Goal: Information Seeking & Learning: Learn about a topic

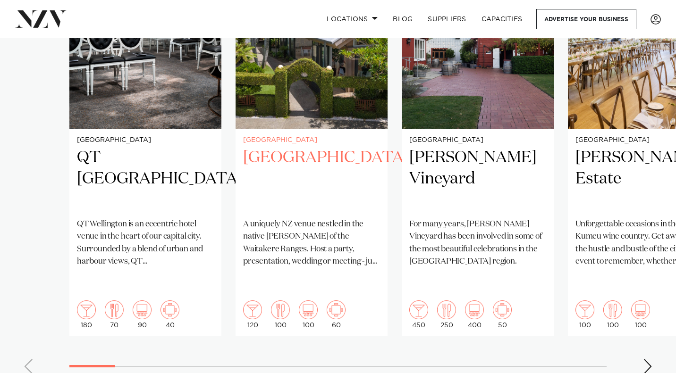
scroll to position [783, 0]
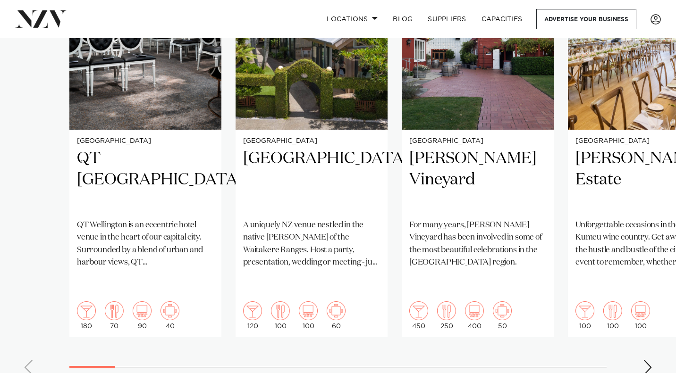
click at [650, 360] on div "Next slide" at bounding box center [647, 367] width 9 height 15
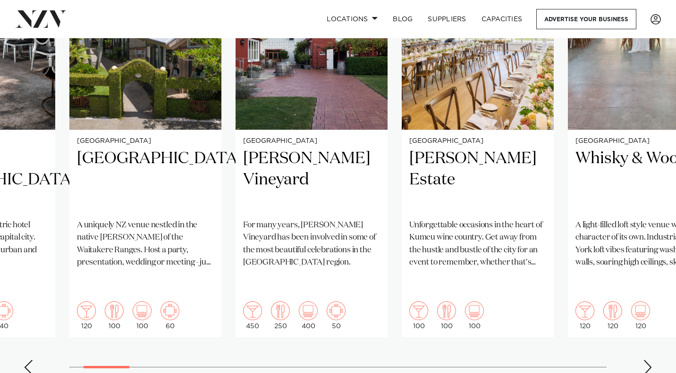
click at [649, 360] on div "Next slide" at bounding box center [647, 367] width 9 height 15
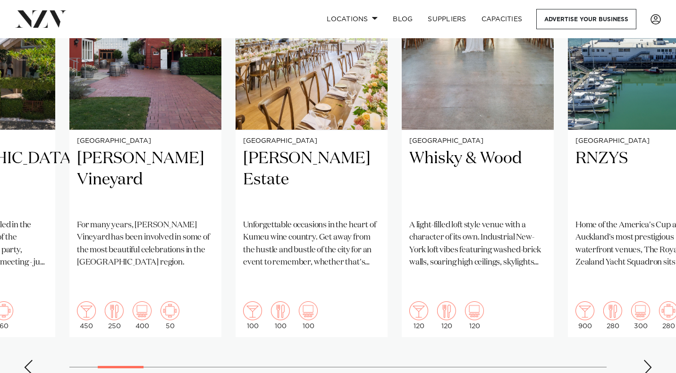
click at [649, 360] on div "Next slide" at bounding box center [647, 367] width 9 height 15
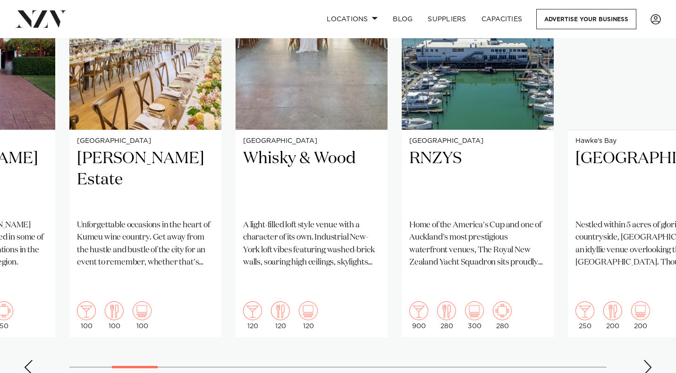
click at [649, 360] on div "Next slide" at bounding box center [647, 367] width 9 height 15
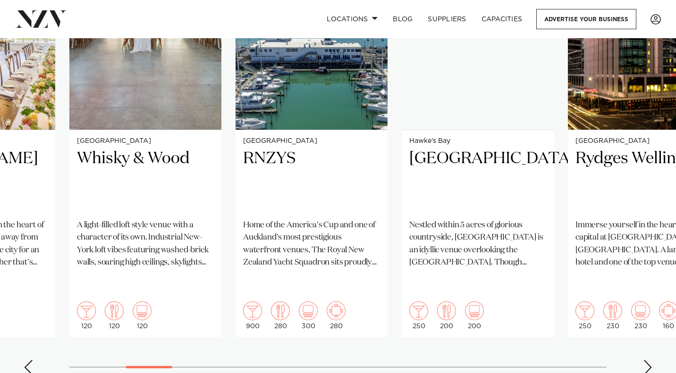
click at [649, 360] on div "Next slide" at bounding box center [647, 367] width 9 height 15
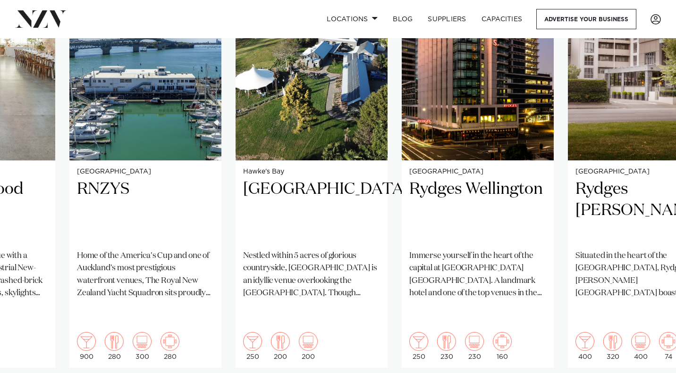
scroll to position [793, 0]
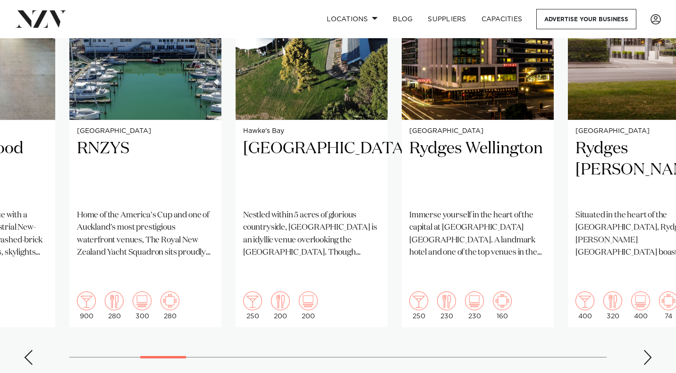
click at [650, 345] on swiper-container "Wellington QT Wellington QT Wellington is an eccentric hotel venue in the heart…" at bounding box center [338, 144] width 676 height 457
click at [650, 350] on div "Next slide" at bounding box center [647, 357] width 9 height 15
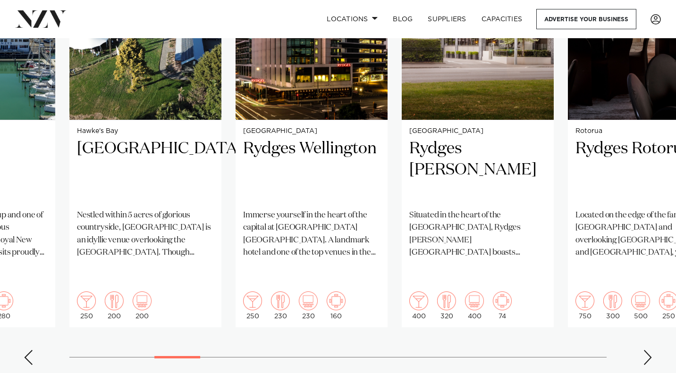
click at [650, 350] on div "Next slide" at bounding box center [647, 357] width 9 height 15
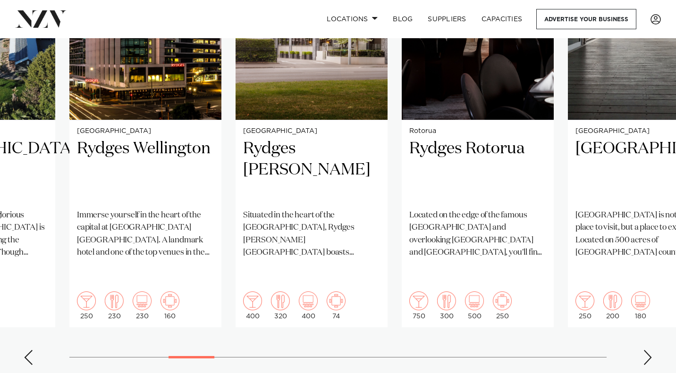
click at [650, 350] on div "Next slide" at bounding box center [647, 357] width 9 height 15
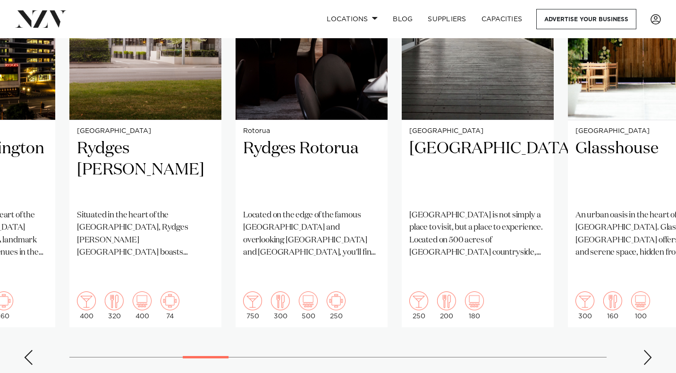
click at [650, 350] on div "Next slide" at bounding box center [647, 357] width 9 height 15
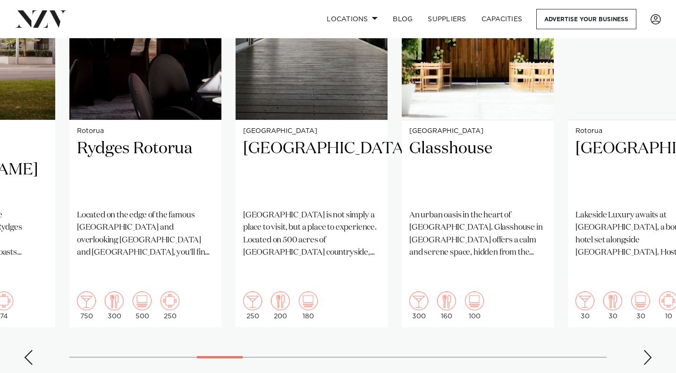
click at [650, 350] on div "Next slide" at bounding box center [647, 357] width 9 height 15
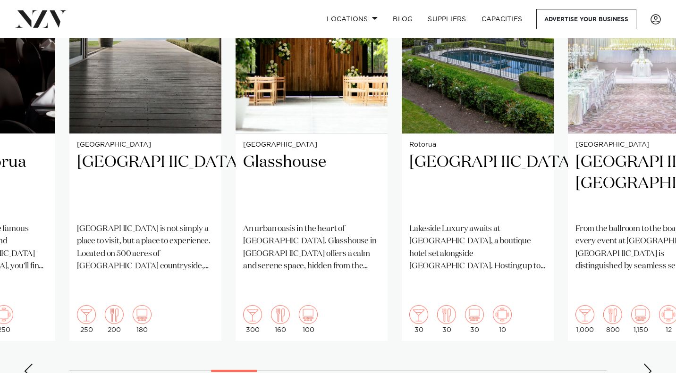
scroll to position [778, 0]
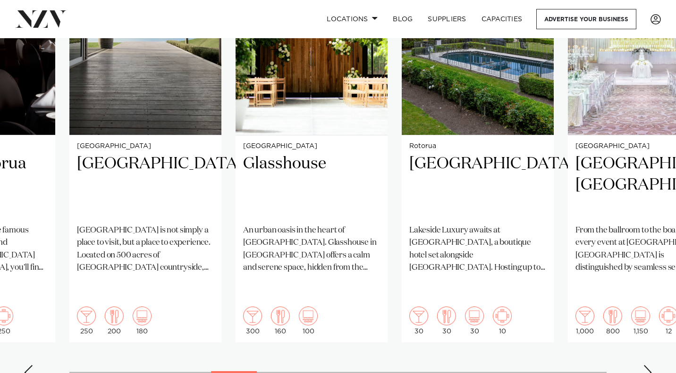
click at [646, 365] on div "Next slide" at bounding box center [647, 372] width 9 height 15
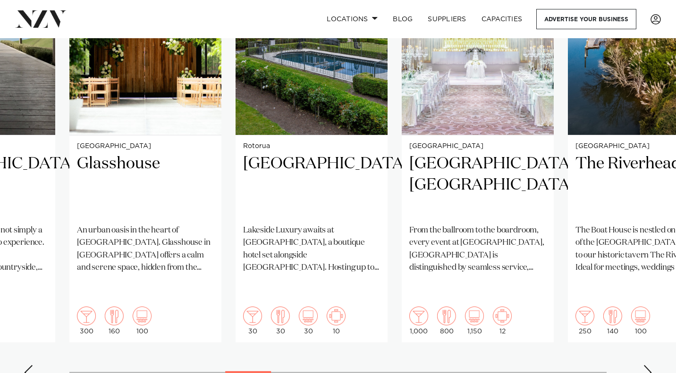
click at [646, 365] on div "Next slide" at bounding box center [647, 372] width 9 height 15
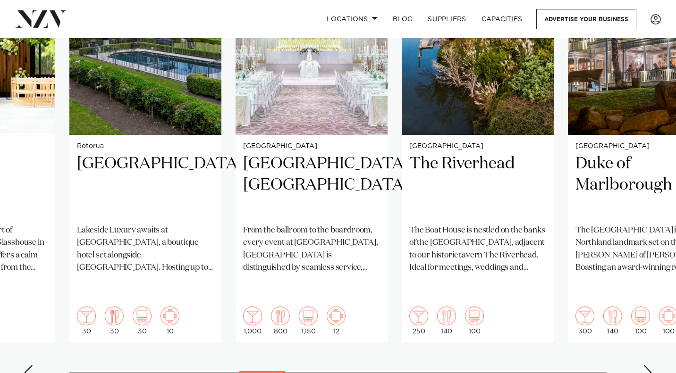
click at [646, 365] on div "Next slide" at bounding box center [647, 372] width 9 height 15
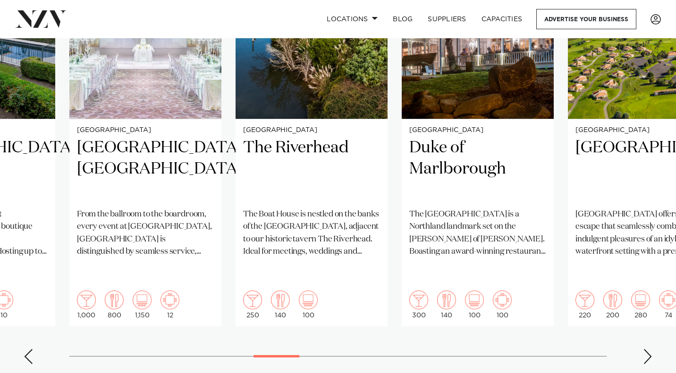
scroll to position [793, 0]
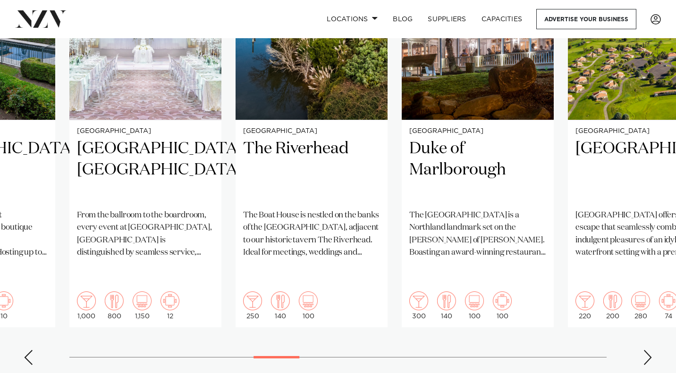
click at [647, 350] on div "Next slide" at bounding box center [647, 357] width 9 height 15
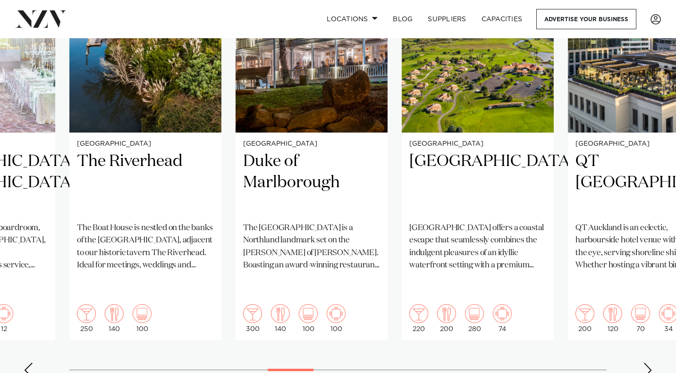
scroll to position [783, 0]
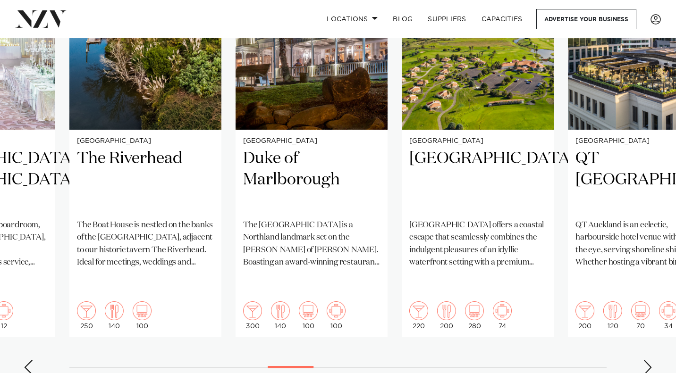
click at [648, 360] on div "Next slide" at bounding box center [647, 367] width 9 height 15
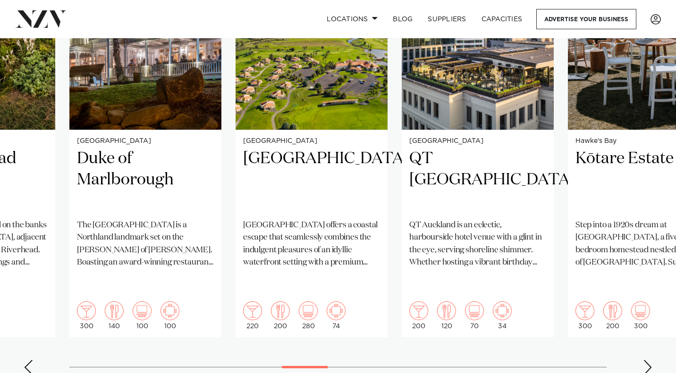
click at [648, 360] on div "Next slide" at bounding box center [647, 367] width 9 height 15
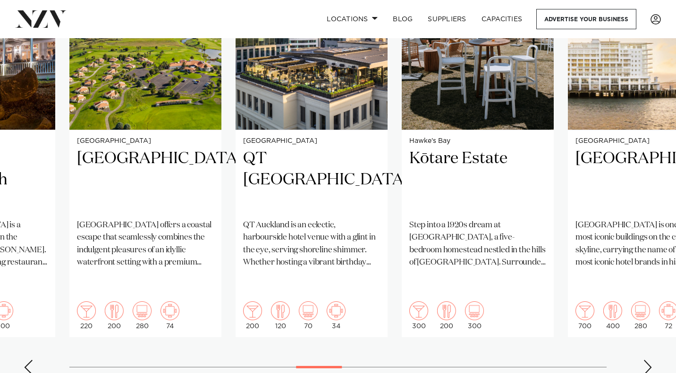
click at [647, 360] on div "Next slide" at bounding box center [647, 367] width 9 height 15
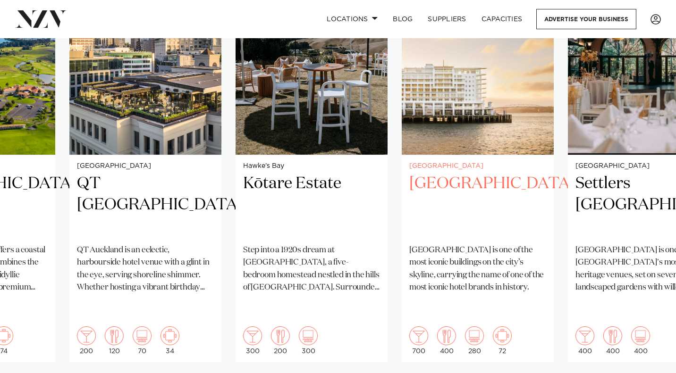
scroll to position [793, 0]
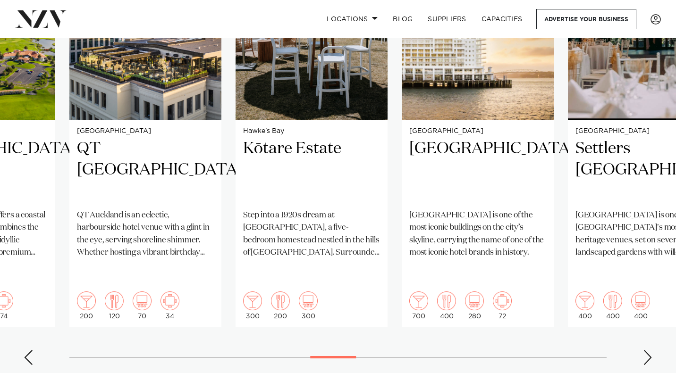
click at [649, 350] on div "Next slide" at bounding box center [647, 357] width 9 height 15
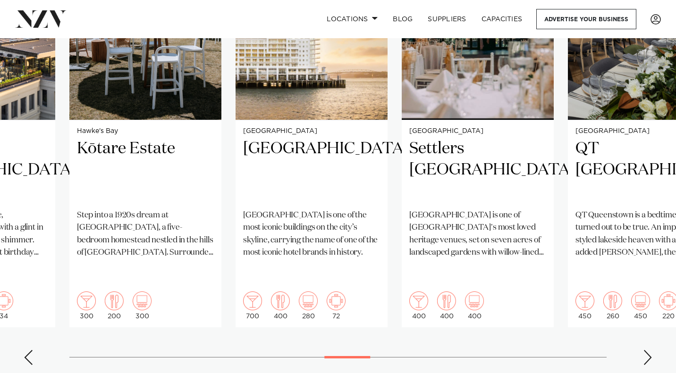
click at [649, 350] on div "Next slide" at bounding box center [647, 357] width 9 height 15
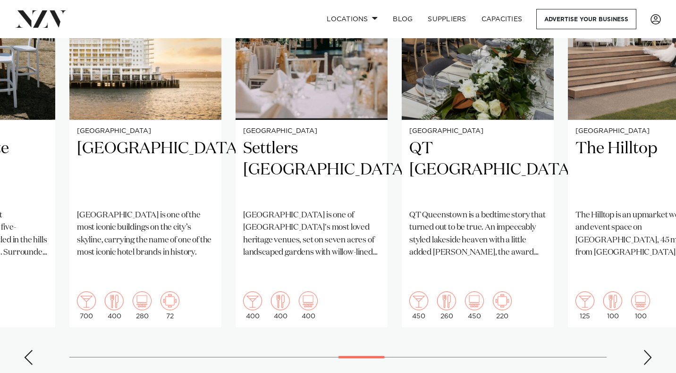
click at [649, 350] on div "Next slide" at bounding box center [647, 357] width 9 height 15
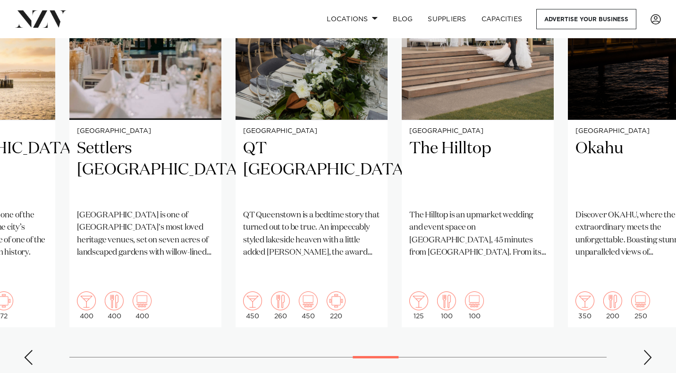
click at [649, 350] on div "Next slide" at bounding box center [647, 357] width 9 height 15
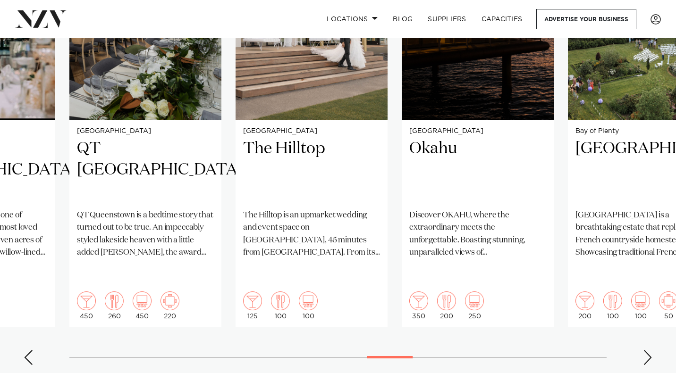
click at [649, 350] on div "Next slide" at bounding box center [647, 357] width 9 height 15
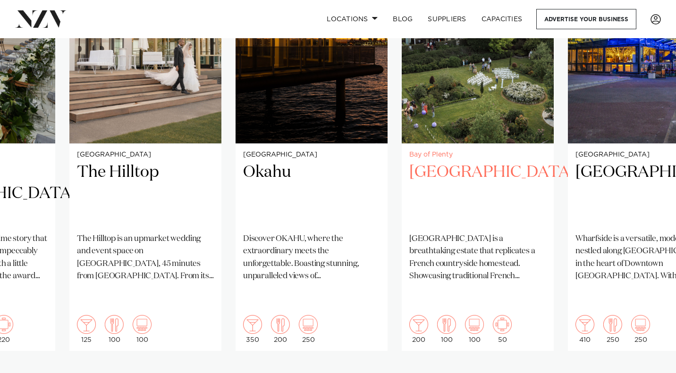
scroll to position [772, 0]
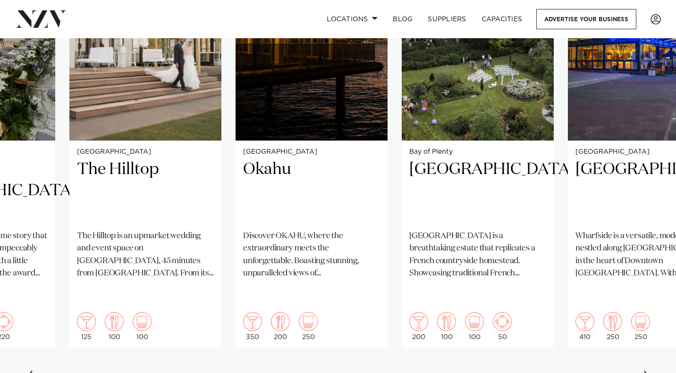
click at [644, 371] on div "Next slide" at bounding box center [647, 378] width 9 height 15
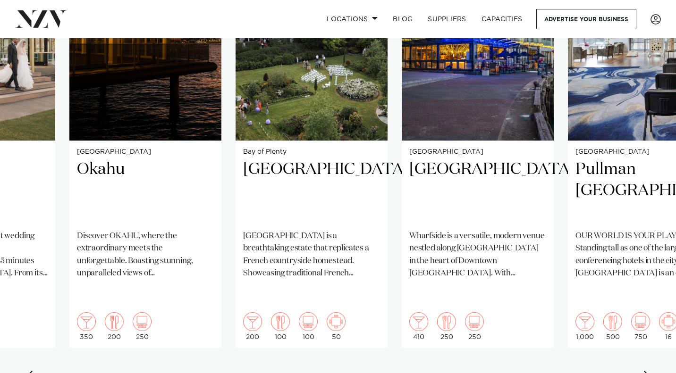
click at [644, 371] on div "Next slide" at bounding box center [647, 378] width 9 height 15
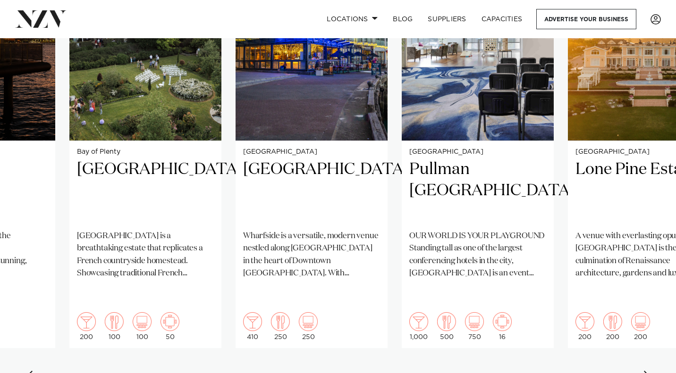
click at [644, 371] on div "Next slide" at bounding box center [647, 378] width 9 height 15
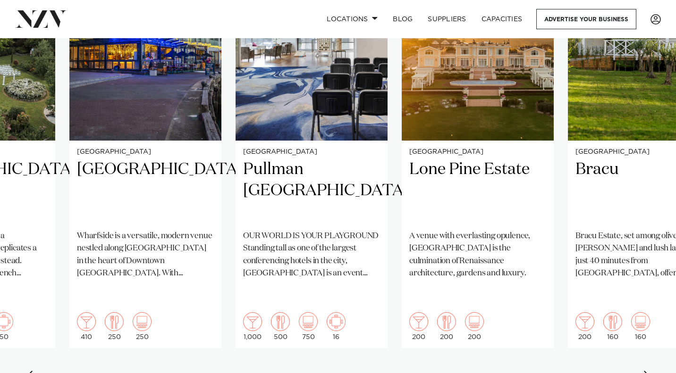
click at [644, 371] on div "Next slide" at bounding box center [647, 378] width 9 height 15
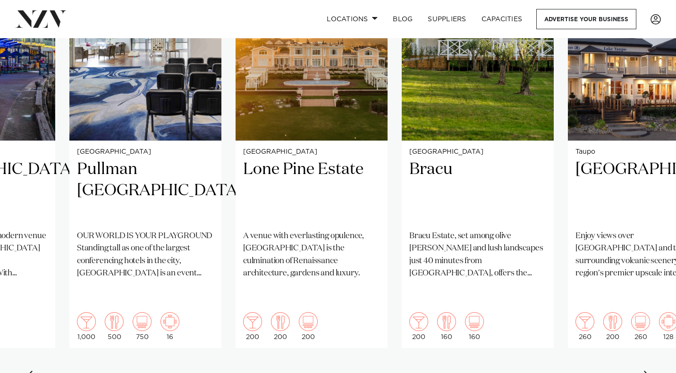
click at [644, 371] on div "Next slide" at bounding box center [647, 378] width 9 height 15
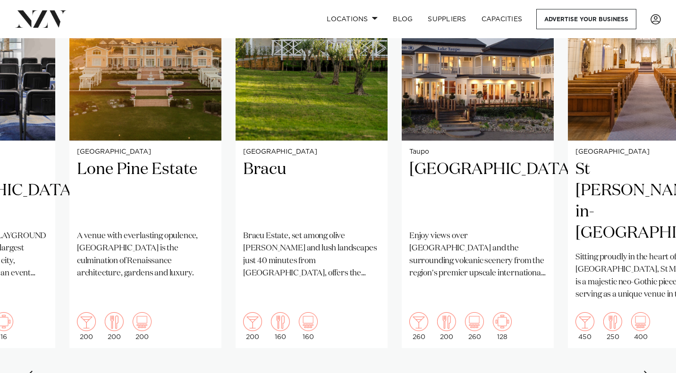
click at [648, 371] on div "Next slide" at bounding box center [647, 378] width 9 height 15
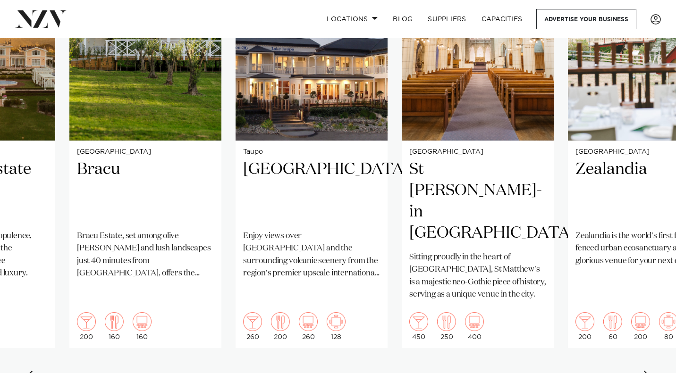
click at [648, 371] on div "Next slide" at bounding box center [647, 378] width 9 height 15
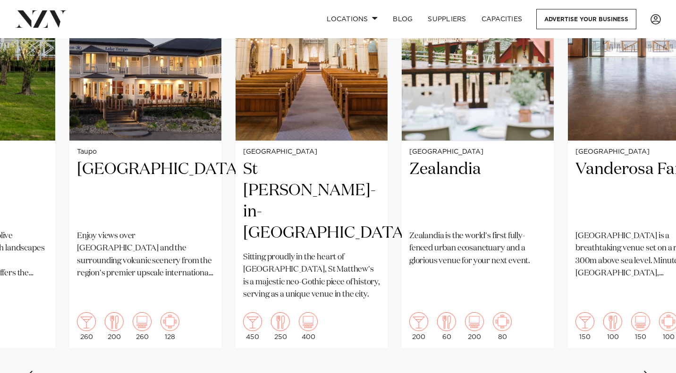
click at [648, 371] on div "Next slide" at bounding box center [647, 378] width 9 height 15
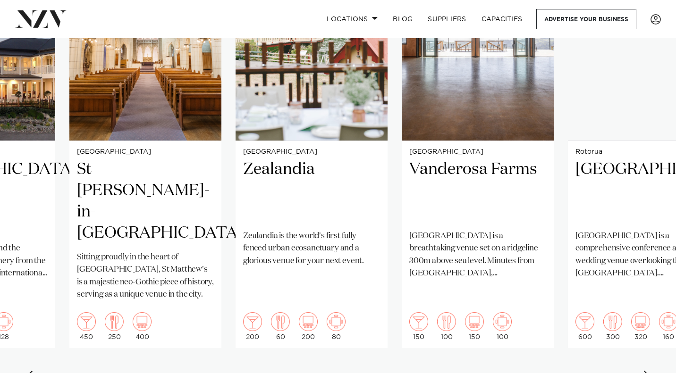
click at [648, 371] on div "Next slide" at bounding box center [647, 378] width 9 height 15
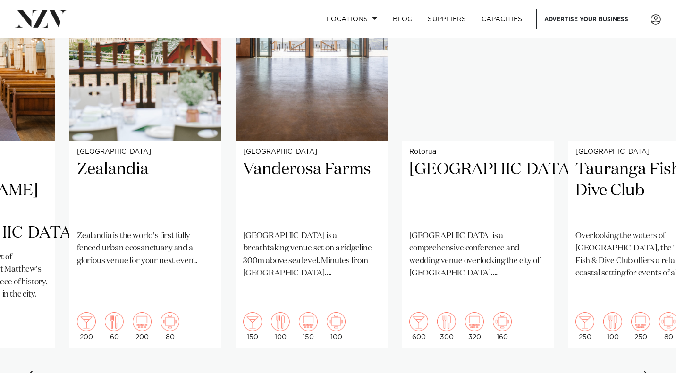
click at [648, 371] on div "Next slide" at bounding box center [647, 378] width 9 height 15
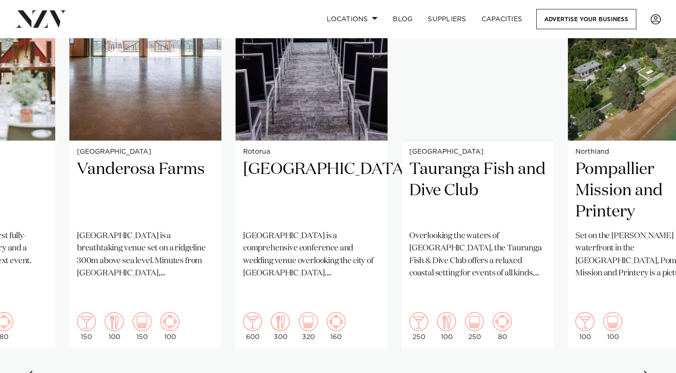
click at [648, 371] on div "Next slide" at bounding box center [647, 378] width 9 height 15
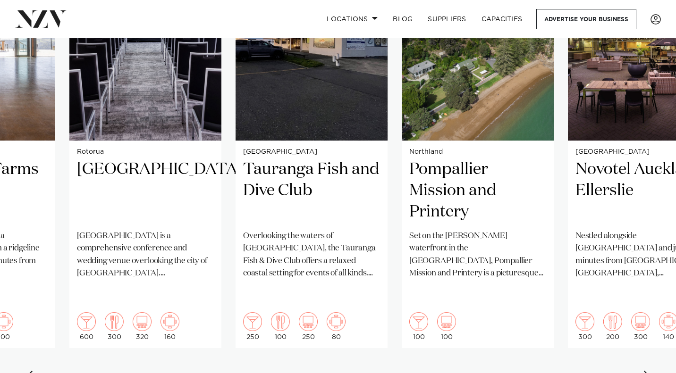
click at [648, 371] on div "Next slide" at bounding box center [647, 378] width 9 height 15
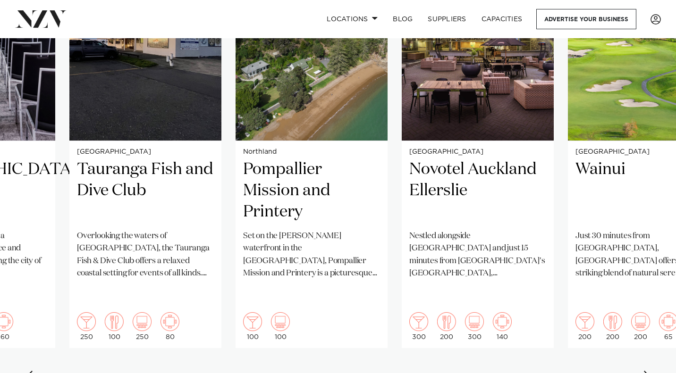
click at [648, 371] on div "Next slide" at bounding box center [647, 378] width 9 height 15
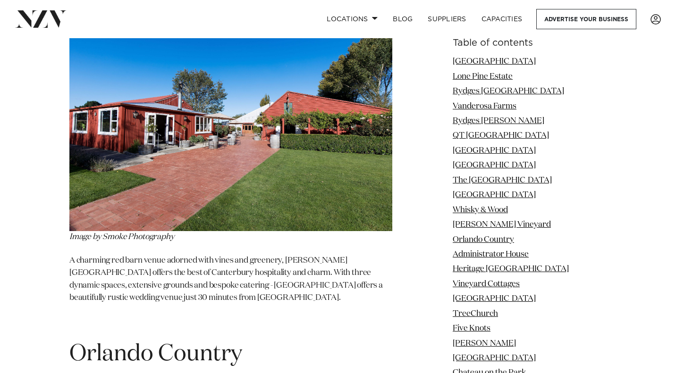
scroll to position [5261, 0]
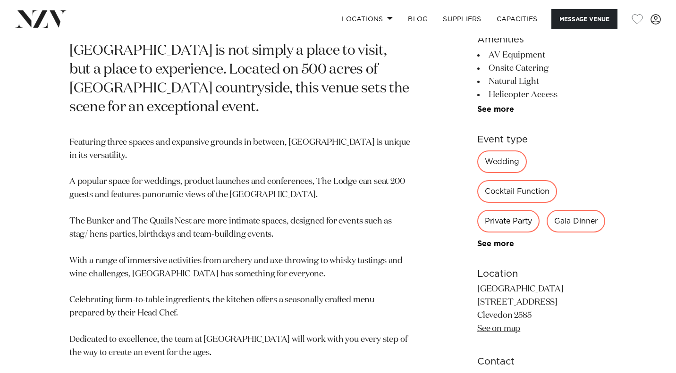
scroll to position [596, 0]
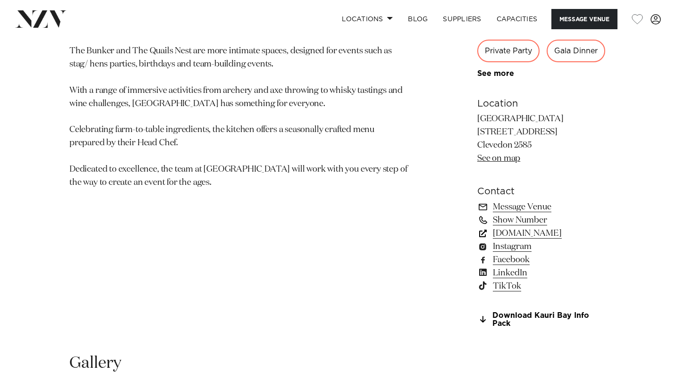
click at [495, 227] on link "kauribay.co.nz" at bounding box center [541, 233] width 129 height 13
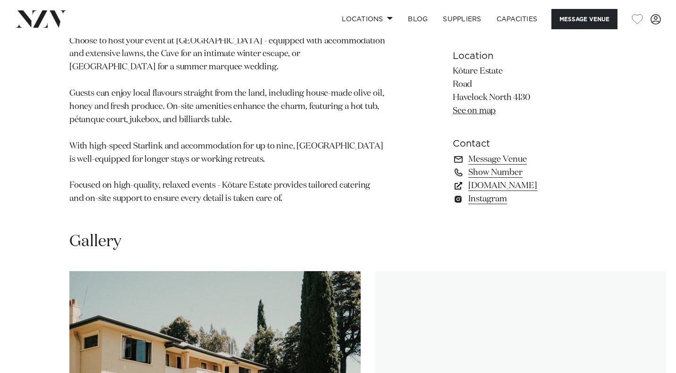
scroll to position [676, 0]
click at [505, 179] on link "www.kotareestate.nz" at bounding box center [529, 185] width 154 height 13
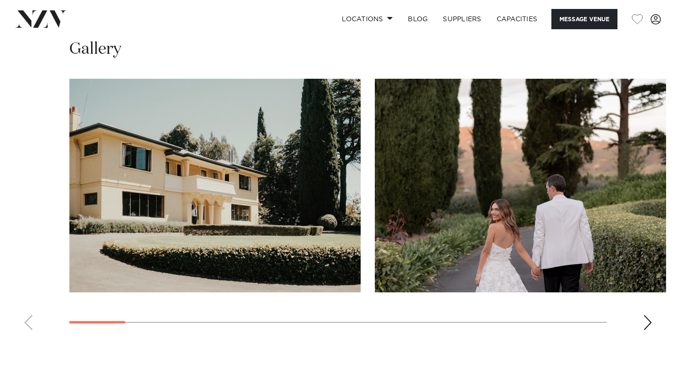
scroll to position [884, 0]
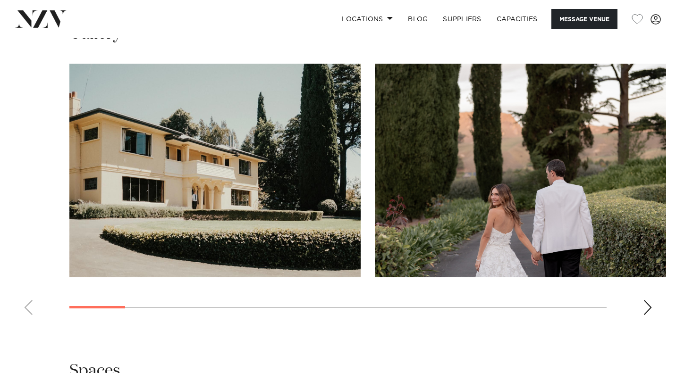
click at [642, 285] on swiper-container at bounding box center [338, 193] width 676 height 259
click at [644, 300] on div "Next slide" at bounding box center [647, 307] width 9 height 15
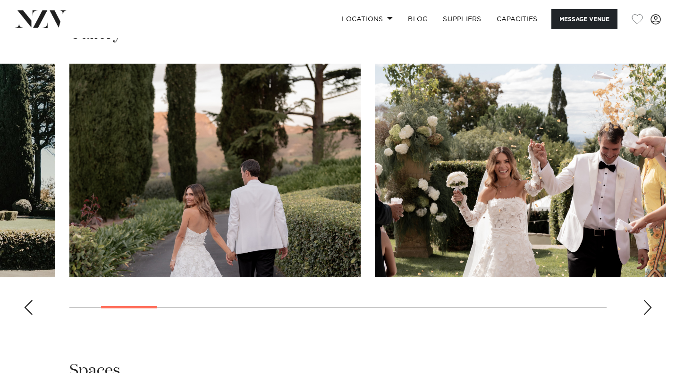
click at [649, 300] on div "Next slide" at bounding box center [647, 307] width 9 height 15
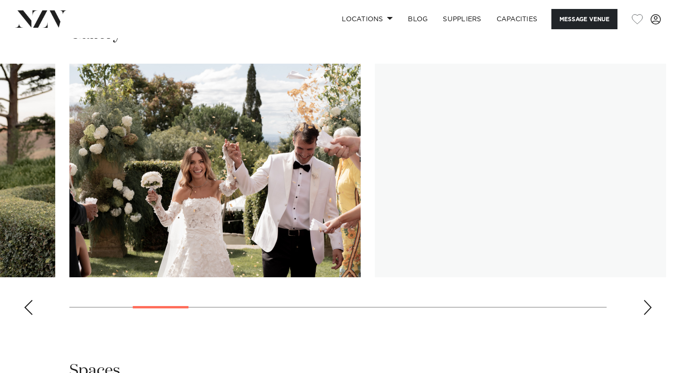
scroll to position [862, 0]
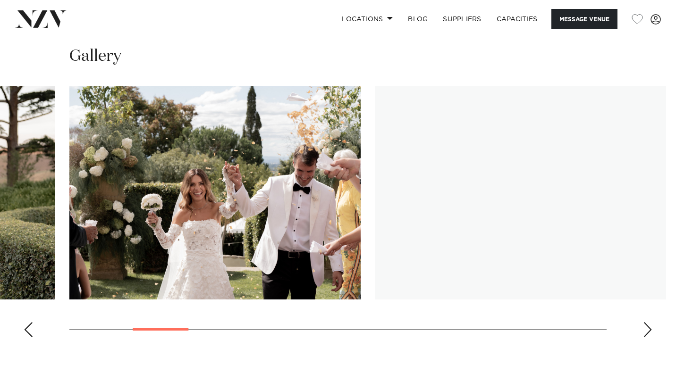
click at [645, 322] on div "Next slide" at bounding box center [647, 329] width 9 height 15
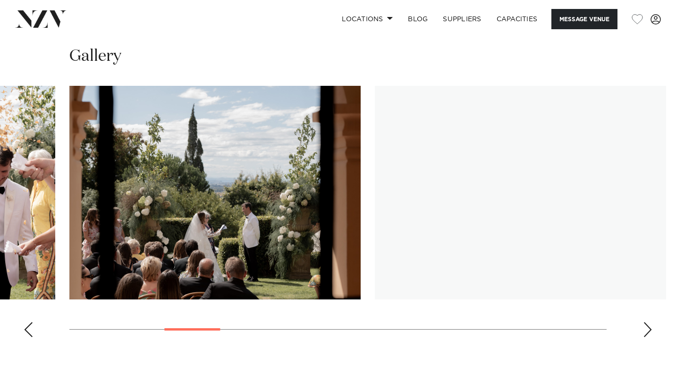
click at [645, 322] on div "Next slide" at bounding box center [647, 329] width 9 height 15
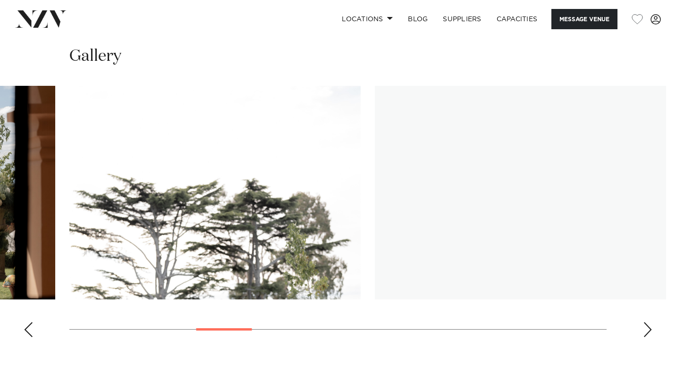
click at [645, 322] on div "Next slide" at bounding box center [647, 329] width 9 height 15
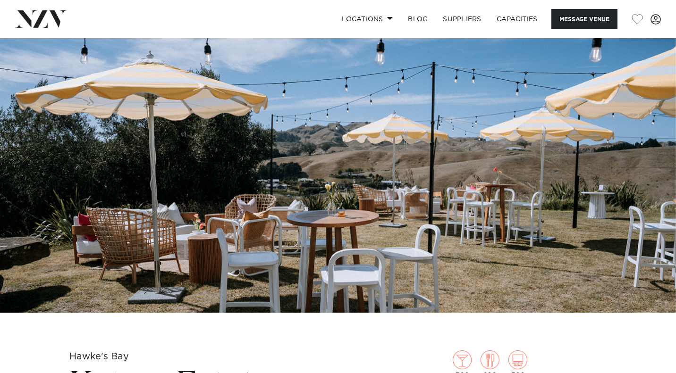
scroll to position [42, 0]
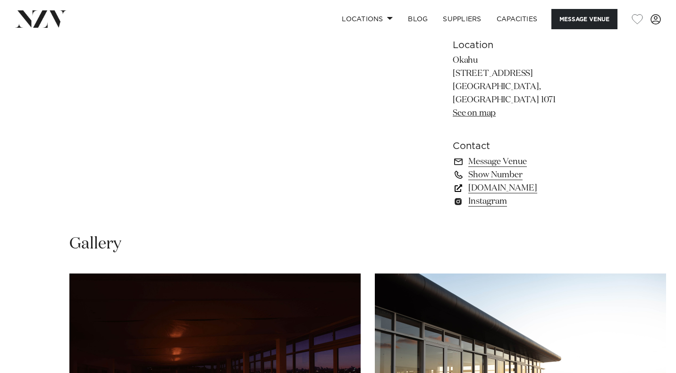
scroll to position [536, 0]
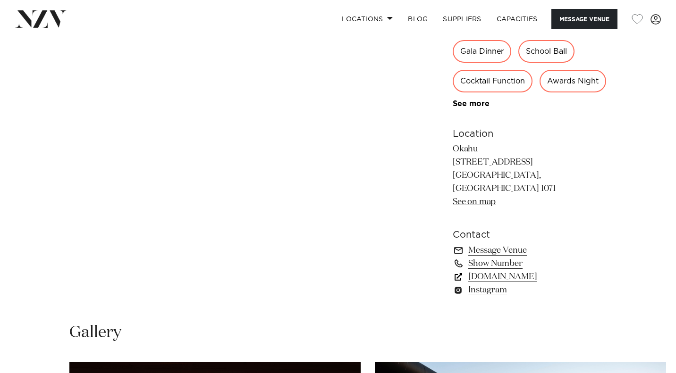
click at [494, 284] on link "[DOMAIN_NAME]" at bounding box center [529, 276] width 154 height 13
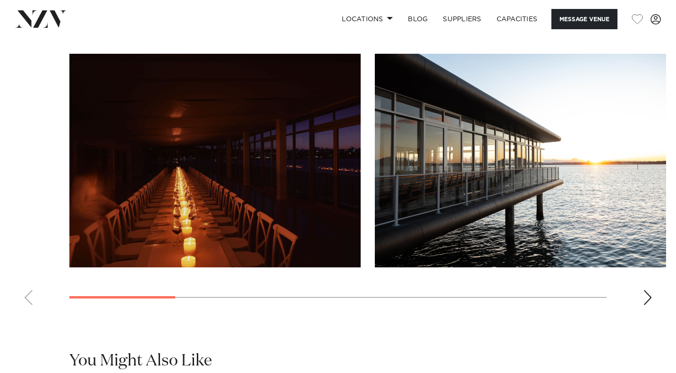
scroll to position [850, 0]
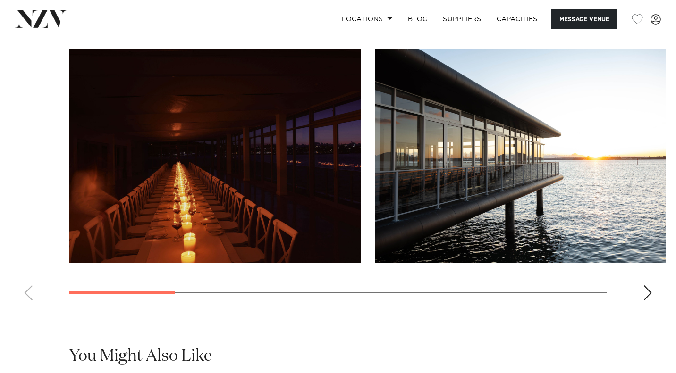
click at [644, 301] on div "Next slide" at bounding box center [647, 292] width 9 height 15
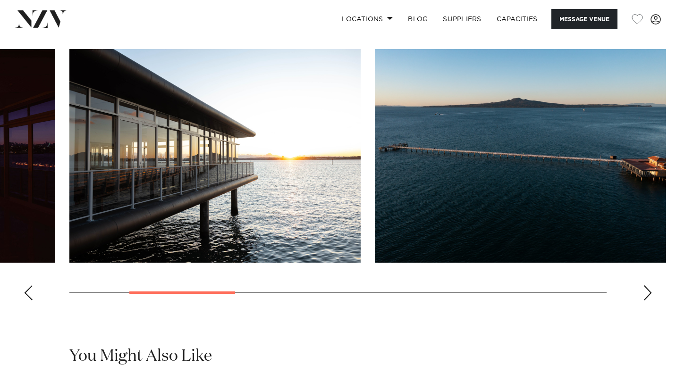
click at [644, 301] on div "Next slide" at bounding box center [647, 292] width 9 height 15
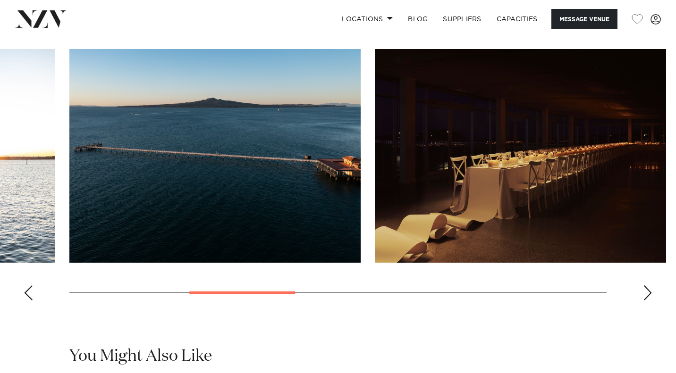
click at [644, 301] on div "Next slide" at bounding box center [647, 292] width 9 height 15
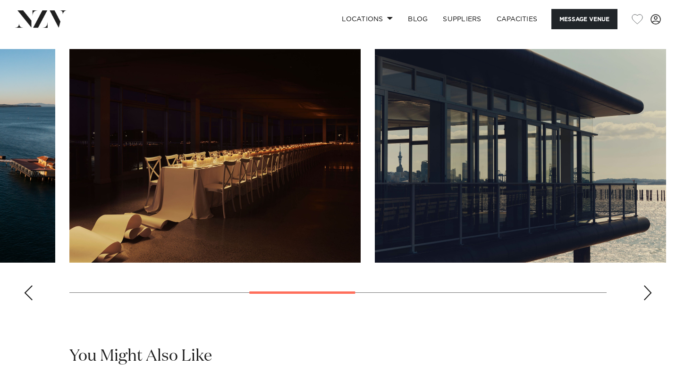
click at [644, 301] on div "Next slide" at bounding box center [647, 292] width 9 height 15
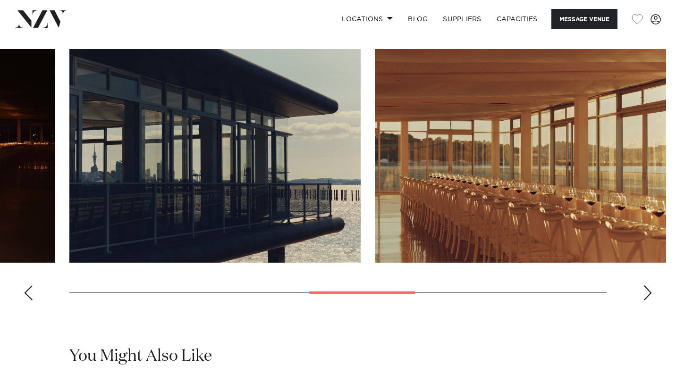
click at [644, 301] on div "Next slide" at bounding box center [647, 292] width 9 height 15
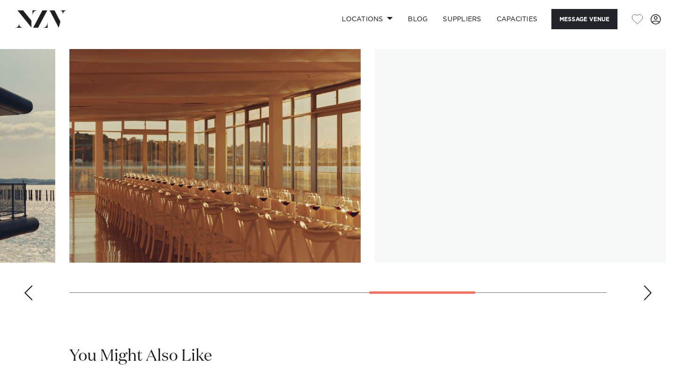
click at [644, 301] on div "Next slide" at bounding box center [647, 292] width 9 height 15
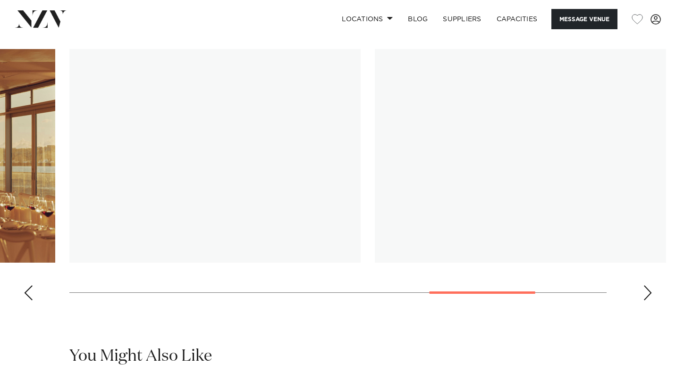
click at [644, 301] on div "Next slide" at bounding box center [647, 292] width 9 height 15
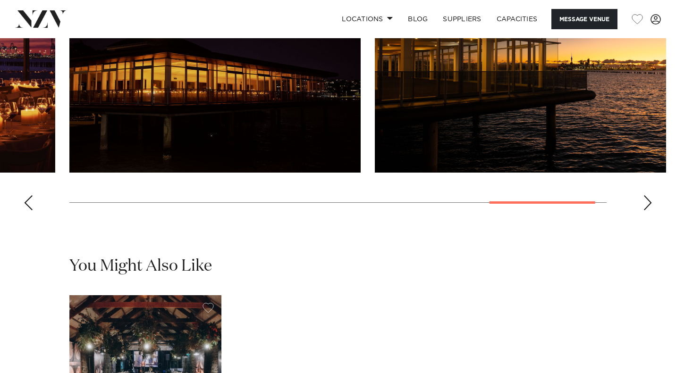
scroll to position [1129, 0]
